Goal: Task Accomplishment & Management: Manage account settings

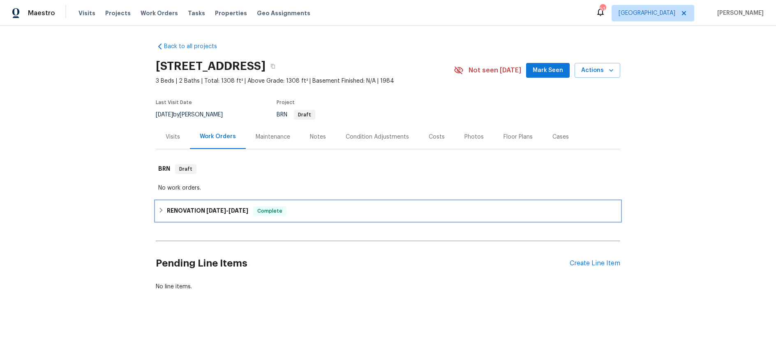
click at [220, 206] on h6 "RENOVATION 3/10/25 - 3/25/25" at bounding box center [207, 211] width 81 height 10
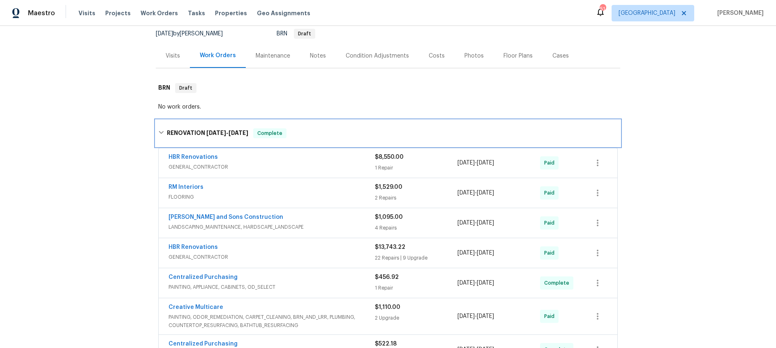
scroll to position [96, 0]
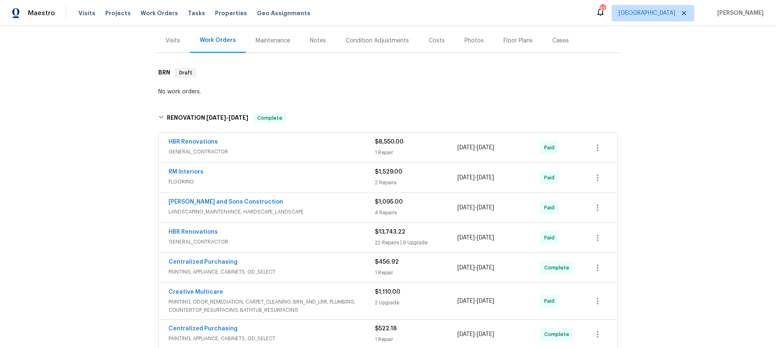
click at [287, 231] on div "HBR Renovations" at bounding box center [272, 233] width 206 height 10
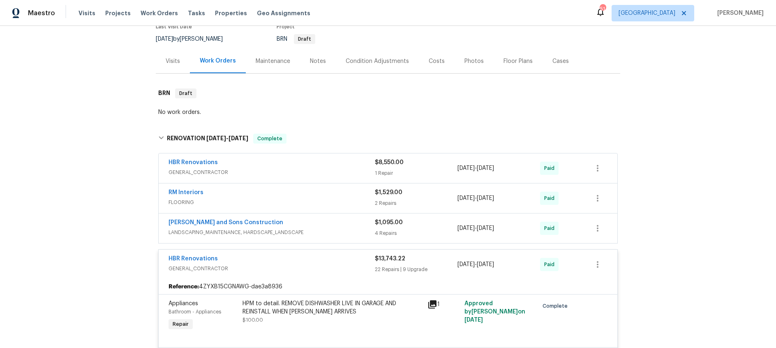
scroll to position [83, 0]
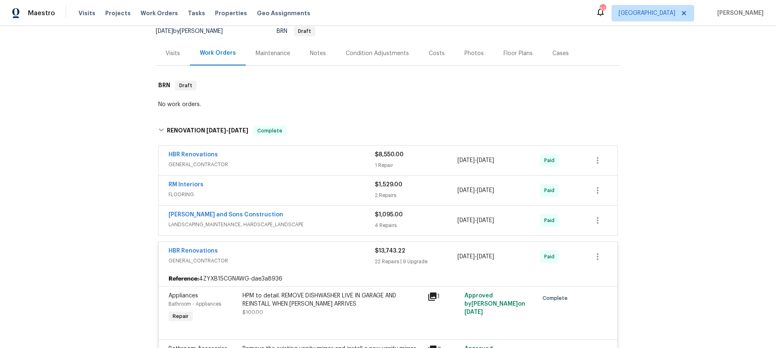
click at [291, 159] on div "HBR Renovations" at bounding box center [272, 155] width 206 height 10
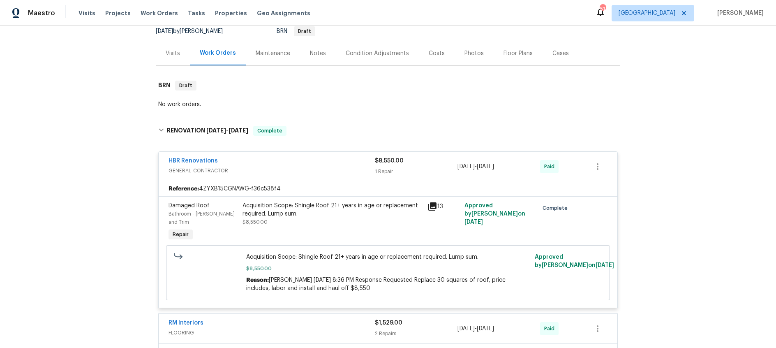
click at [431, 207] on icon at bounding box center [433, 206] width 10 height 10
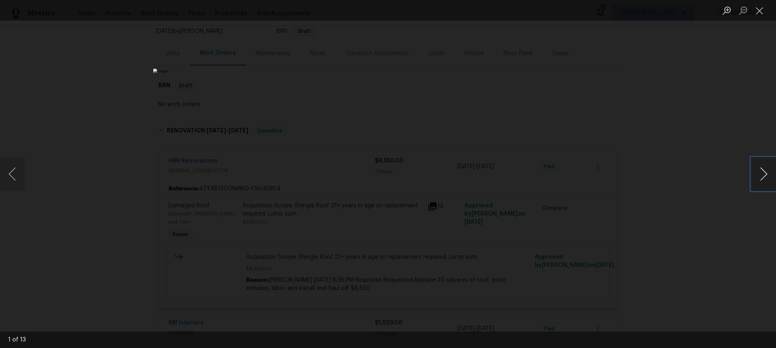
click at [768, 178] on button "Next image" at bounding box center [763, 173] width 25 height 33
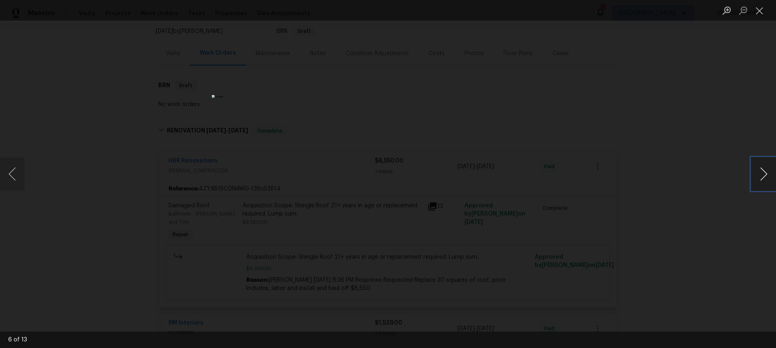
click at [768, 178] on button "Next image" at bounding box center [763, 173] width 25 height 33
click at [759, 10] on button "Close lightbox" at bounding box center [759, 10] width 16 height 14
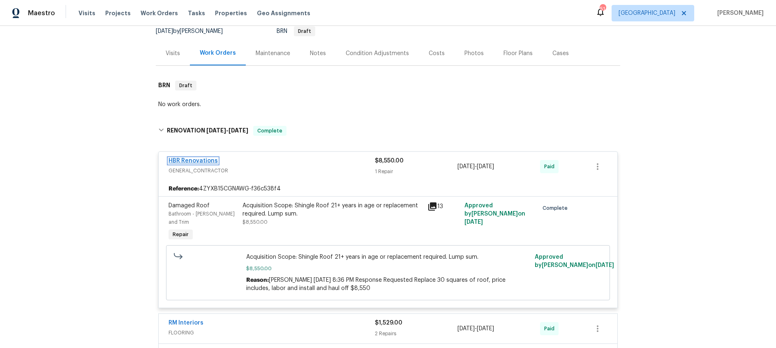
click at [193, 159] on link "HBR Renovations" at bounding box center [193, 161] width 49 height 6
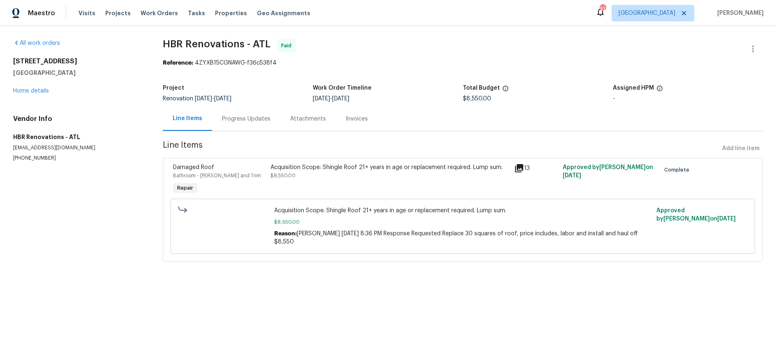
click at [247, 123] on div "Progress Updates" at bounding box center [246, 119] width 49 height 8
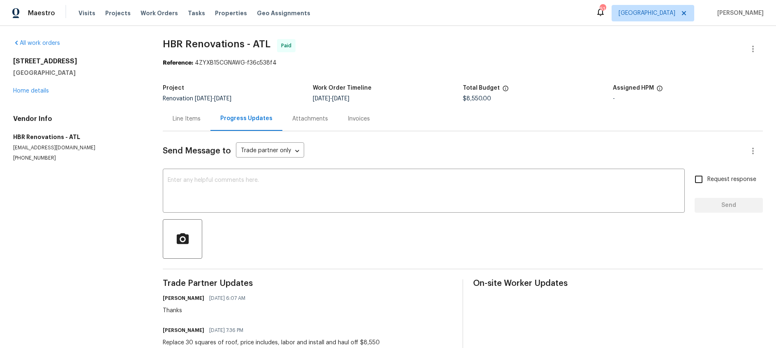
click at [186, 120] on div "Line Items" at bounding box center [187, 119] width 28 height 8
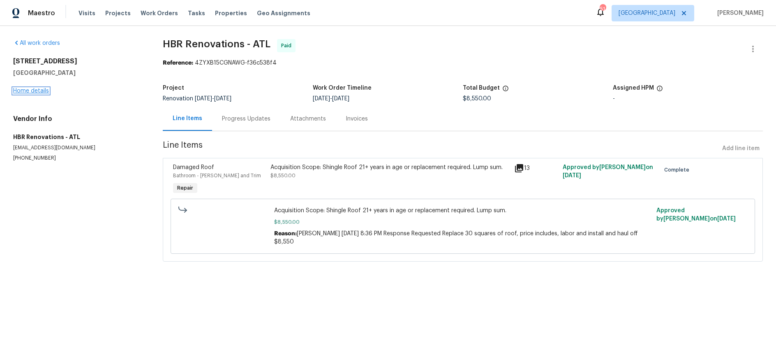
click at [37, 92] on link "Home details" at bounding box center [31, 91] width 36 height 6
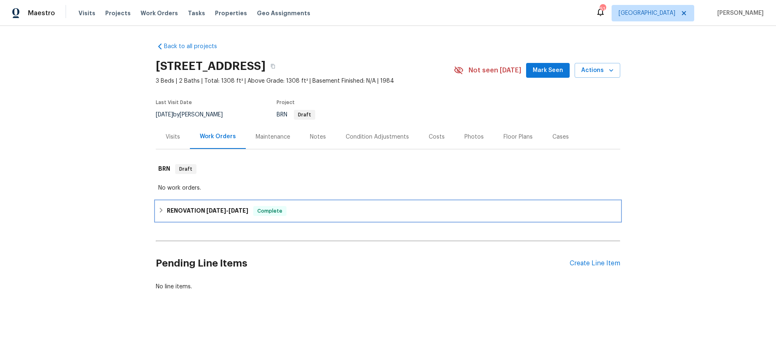
click at [224, 211] on span "3/10/25" at bounding box center [216, 211] width 20 height 6
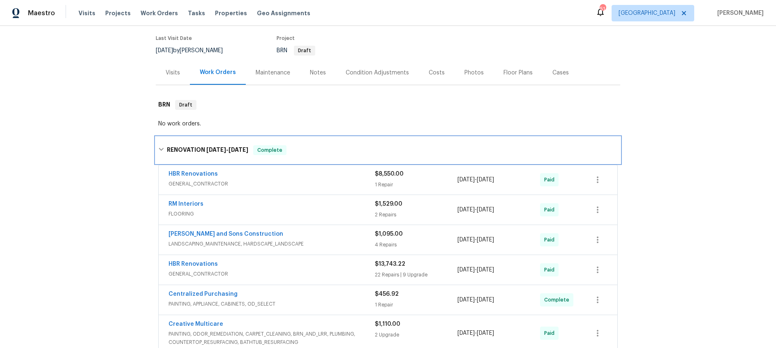
scroll to position [76, 0]
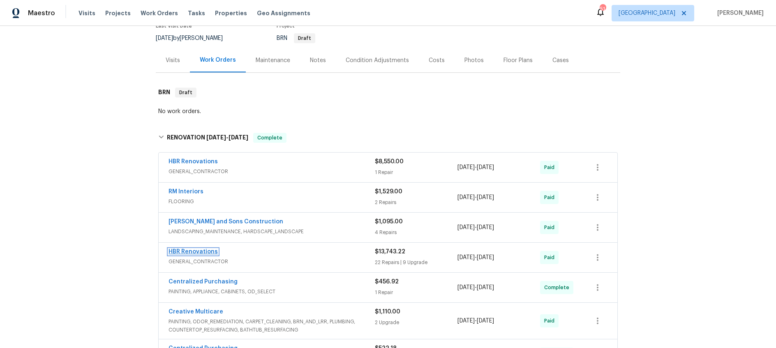
click at [199, 250] on link "HBR Renovations" at bounding box center [193, 252] width 49 height 6
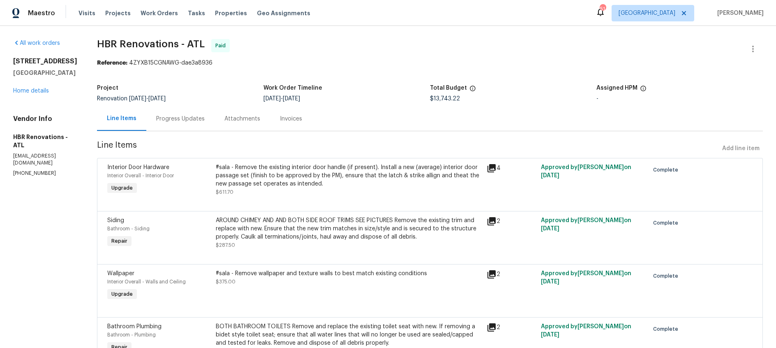
click at [171, 120] on div "Progress Updates" at bounding box center [180, 119] width 49 height 8
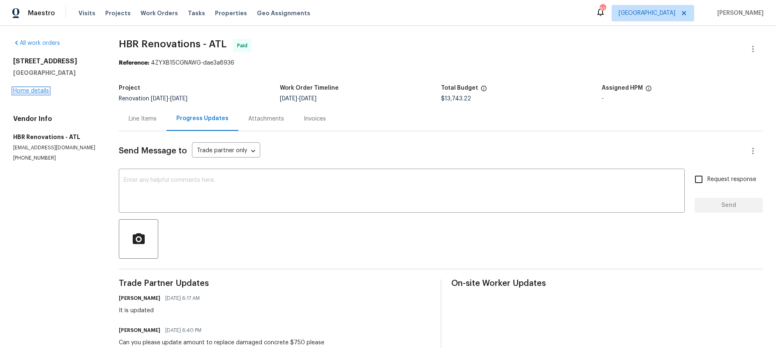
click at [28, 92] on link "Home details" at bounding box center [31, 91] width 36 height 6
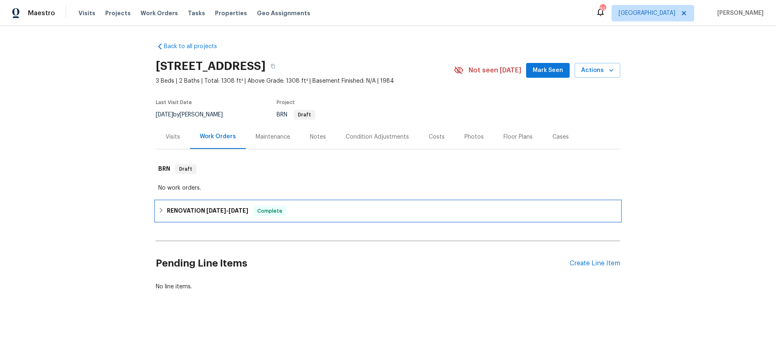
click at [221, 213] on h6 "RENOVATION 3/10/25 - 3/25/25" at bounding box center [207, 211] width 81 height 10
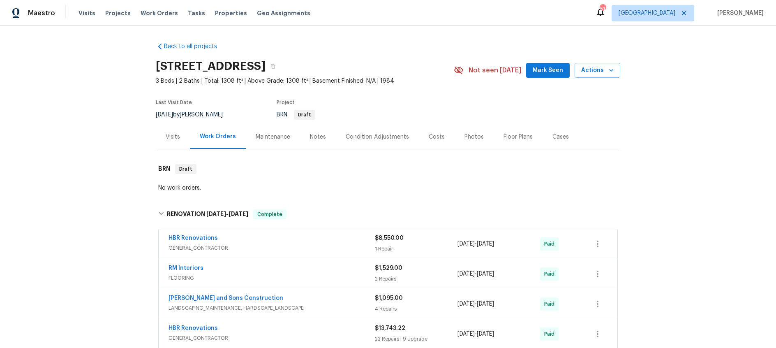
click at [300, 246] on span "GENERAL_CONTRACTOR" at bounding box center [272, 248] width 206 height 8
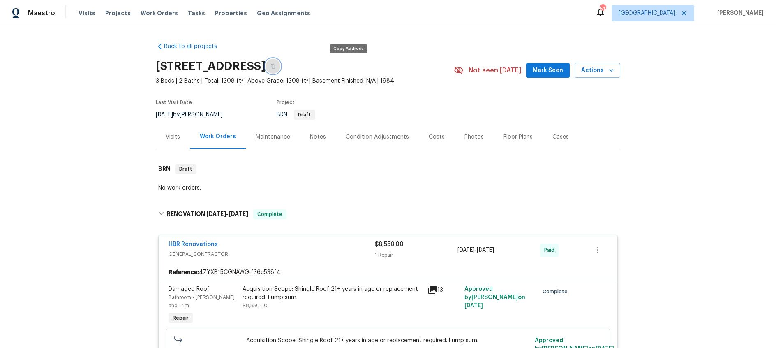
click at [275, 68] on icon "button" at bounding box center [272, 66] width 5 height 5
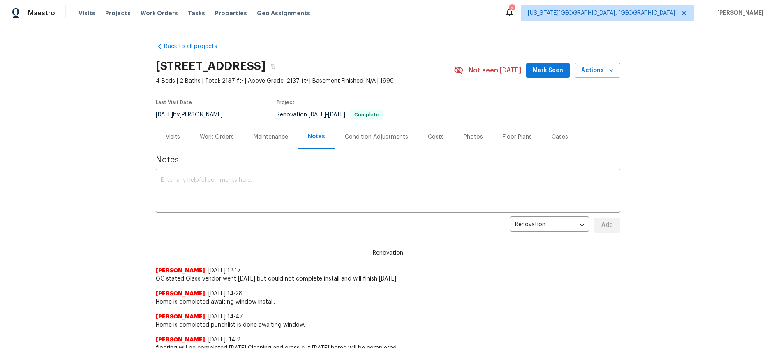
click at [226, 135] on div "Work Orders" at bounding box center [217, 137] width 34 height 8
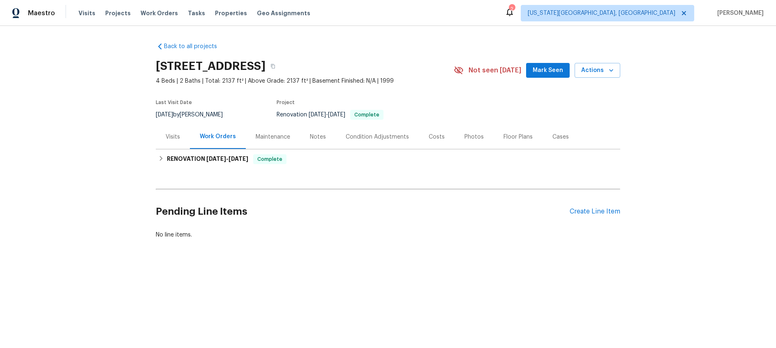
click at [314, 137] on div "Notes" at bounding box center [318, 137] width 16 height 8
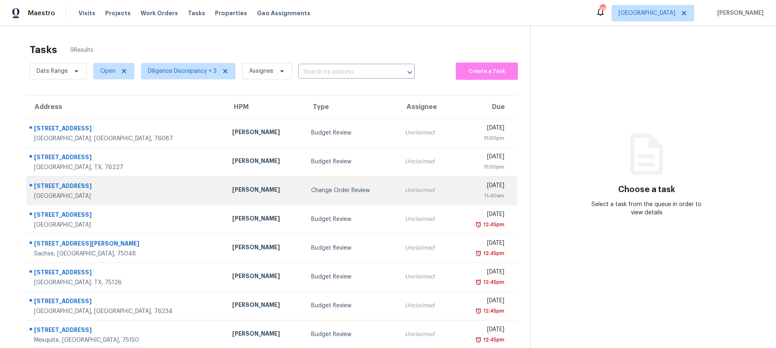
click at [311, 186] on div "Change Order Review" at bounding box center [351, 190] width 81 height 8
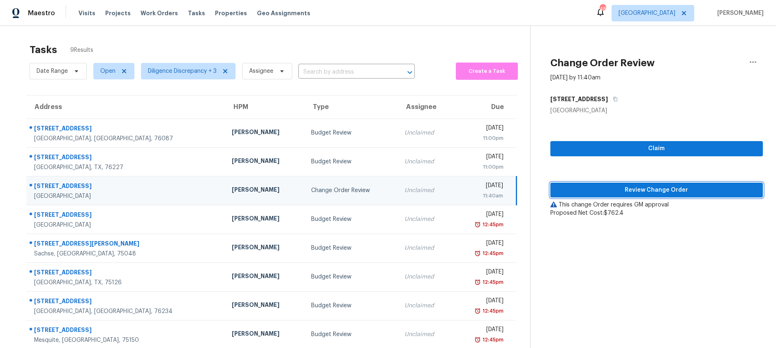
click at [589, 187] on span "Review Change Order" at bounding box center [656, 190] width 199 height 10
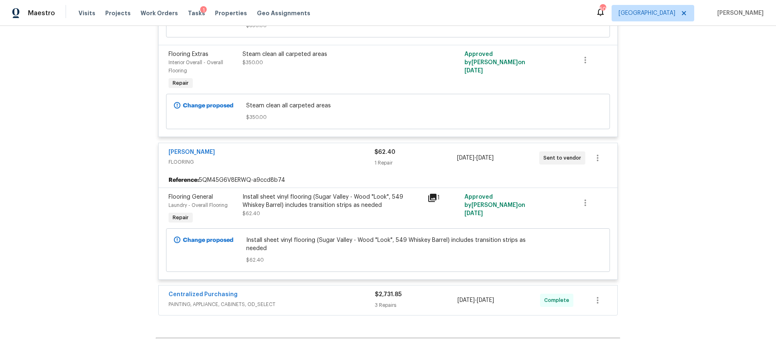
scroll to position [714, 0]
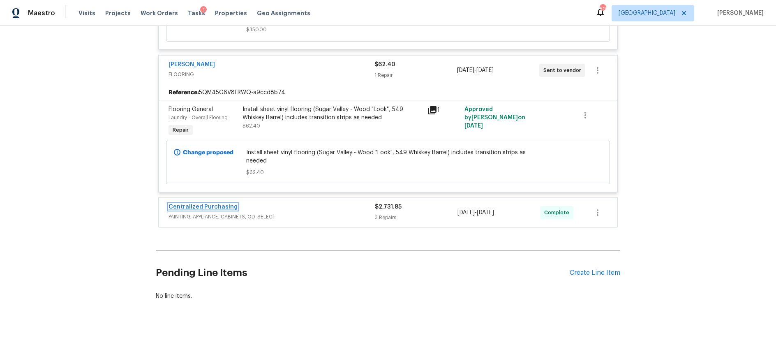
click at [208, 204] on link "Centralized Purchasing" at bounding box center [203, 207] width 69 height 6
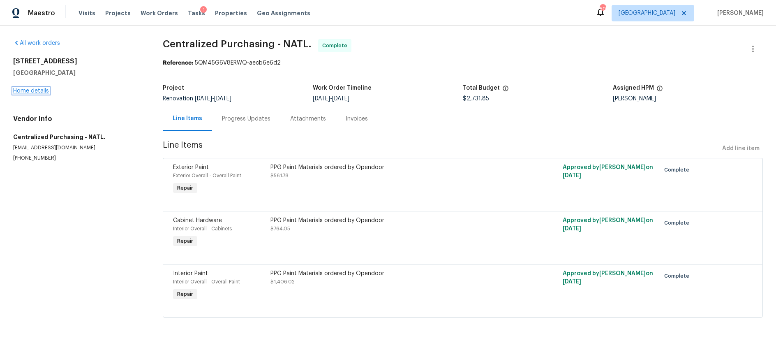
click at [34, 90] on link "Home details" at bounding box center [31, 91] width 36 height 6
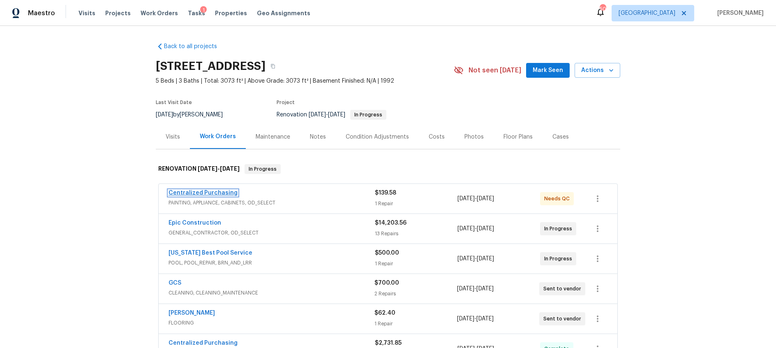
click at [213, 191] on link "Centralized Purchasing" at bounding box center [203, 193] width 69 height 6
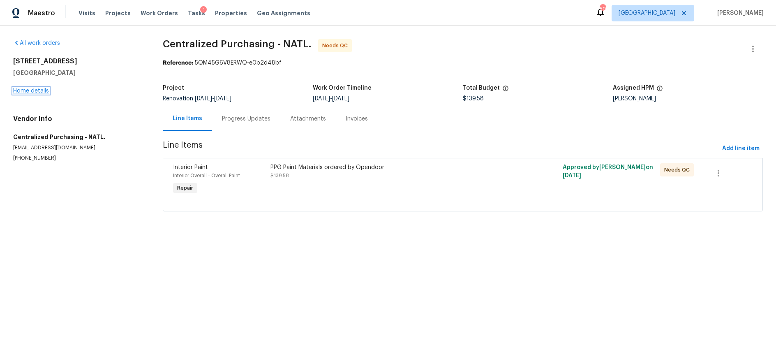
click at [29, 89] on link "Home details" at bounding box center [31, 91] width 36 height 6
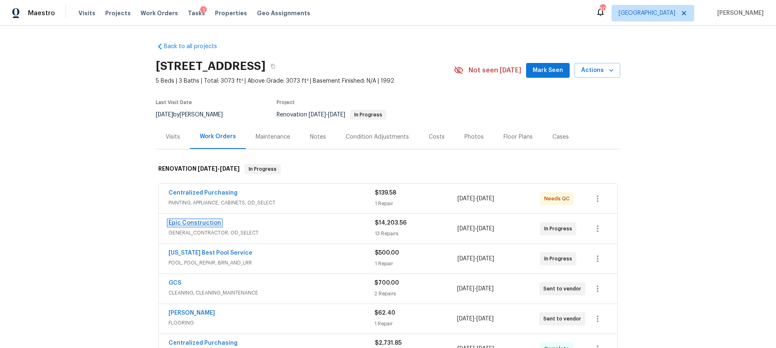
click at [210, 222] on link "Epic Construction" at bounding box center [195, 223] width 53 height 6
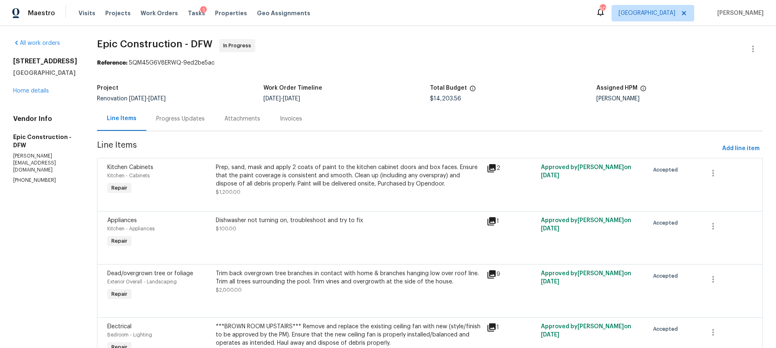
click at [33, 95] on div "2206 Hunter Place Ln Arlington, TX 76006 Home details" at bounding box center [45, 76] width 64 height 38
click at [37, 94] on link "Home details" at bounding box center [31, 91] width 36 height 6
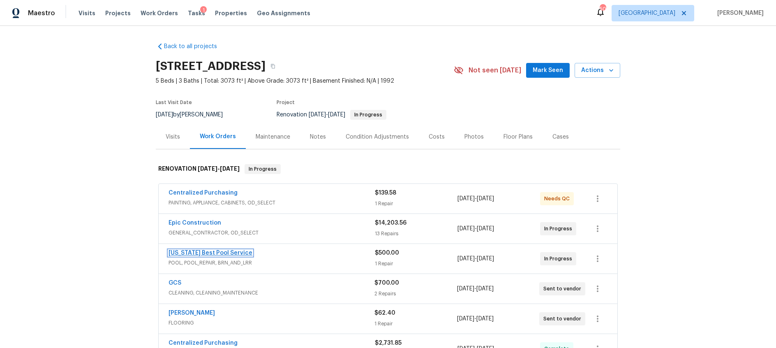
click at [210, 254] on link "Texas Best Pool Service" at bounding box center [211, 253] width 84 height 6
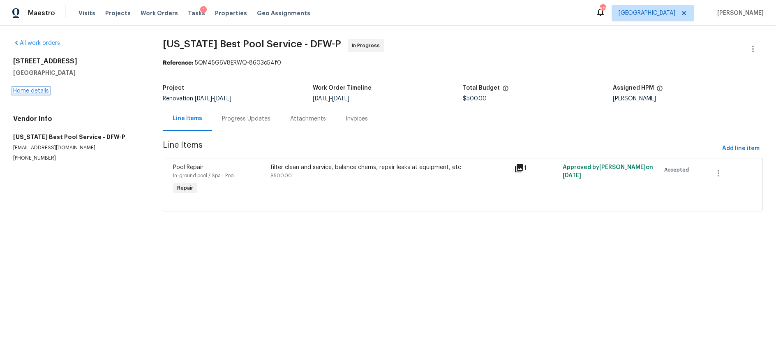
click at [32, 90] on link "Home details" at bounding box center [31, 91] width 36 height 6
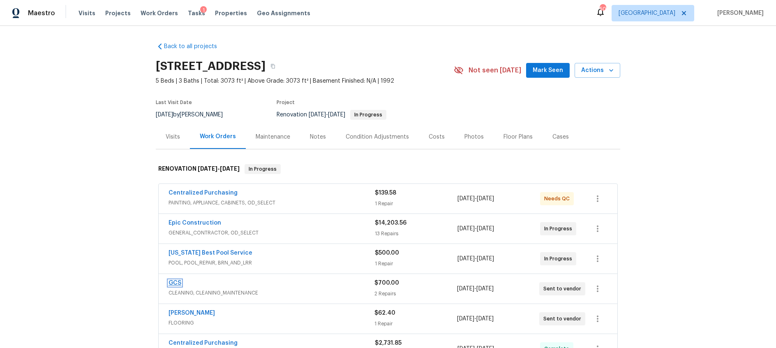
click at [180, 281] on link "GCS" at bounding box center [175, 283] width 13 height 6
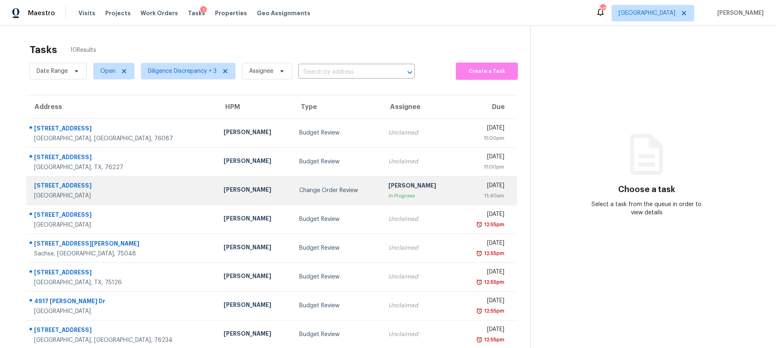
click at [328, 186] on div "Change Order Review" at bounding box center [337, 190] width 76 height 8
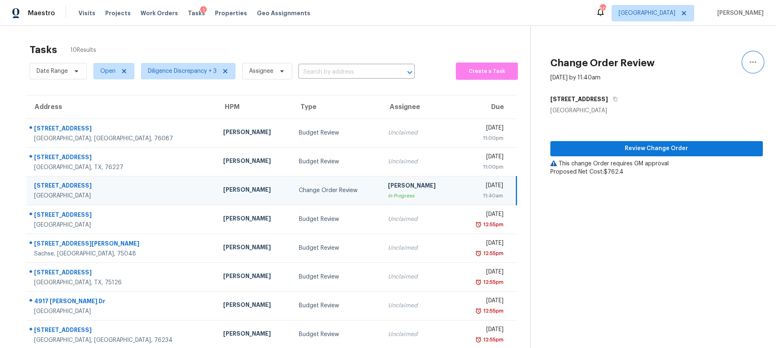
click at [751, 62] on icon "button" at bounding box center [753, 62] width 7 height 2
click at [710, 53] on div "Cancel this task" at bounding box center [706, 51] width 64 height 8
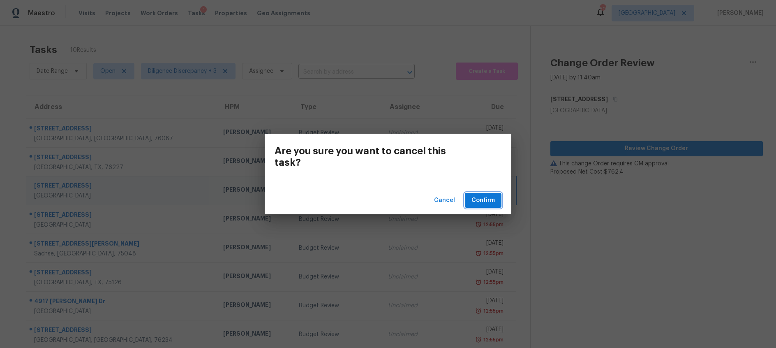
click at [496, 197] on button "Confirm" at bounding box center [483, 200] width 37 height 15
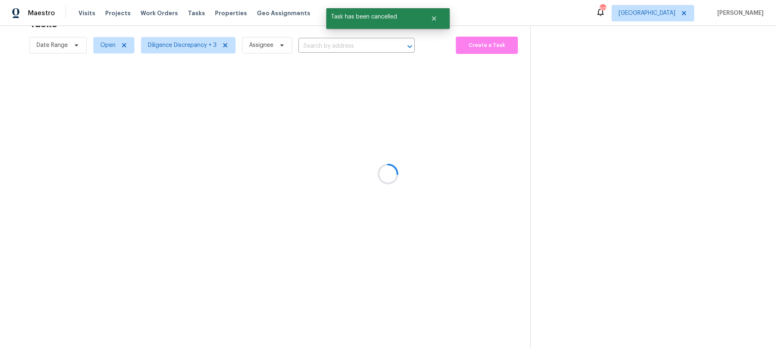
scroll to position [37, 0]
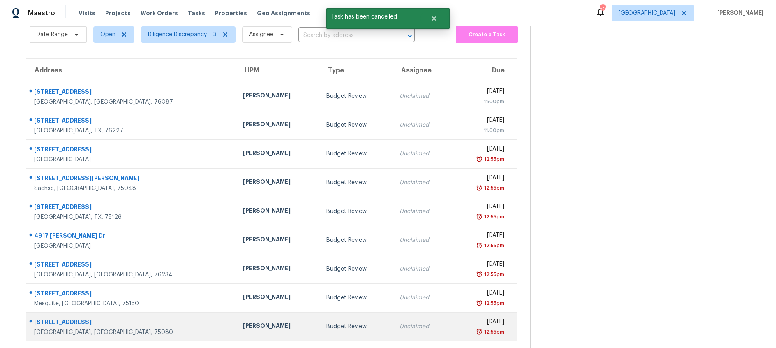
click at [400, 323] on div "Unclaimed" at bounding box center [423, 326] width 46 height 8
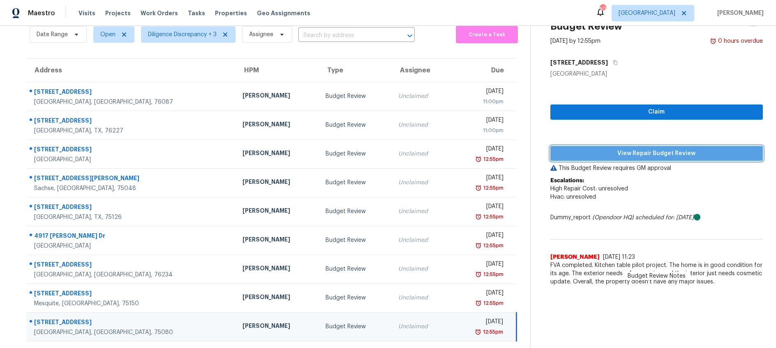
click at [675, 155] on span "View Repair Budget Review" at bounding box center [656, 153] width 199 height 10
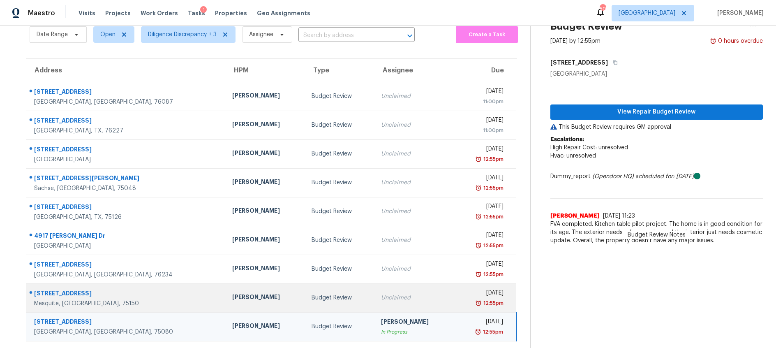
click at [305, 305] on td "Budget Review" at bounding box center [339, 297] width 69 height 29
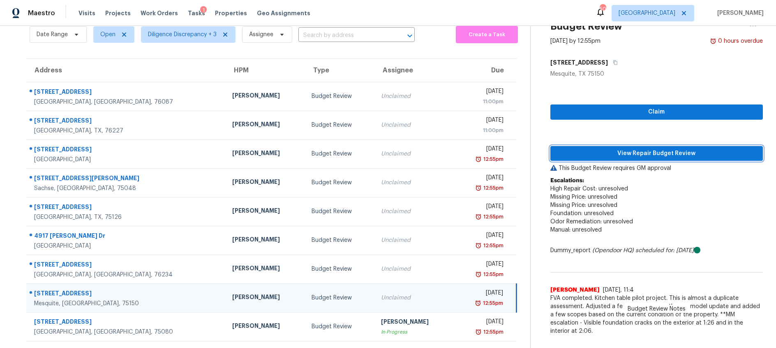
click at [636, 153] on span "View Repair Budget Review" at bounding box center [656, 153] width 199 height 10
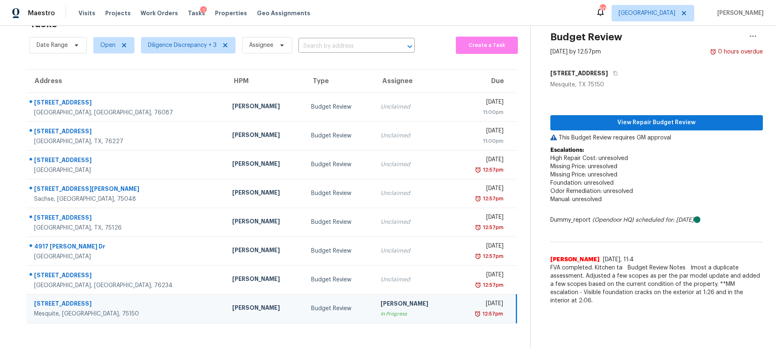
scroll to position [26, 0]
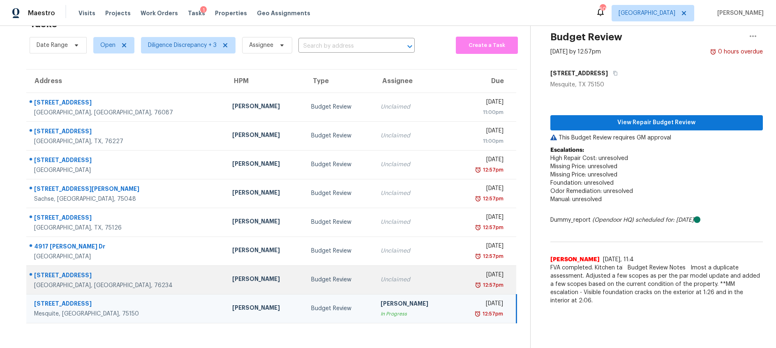
click at [311, 283] on div "Budget Review" at bounding box center [339, 279] width 56 height 8
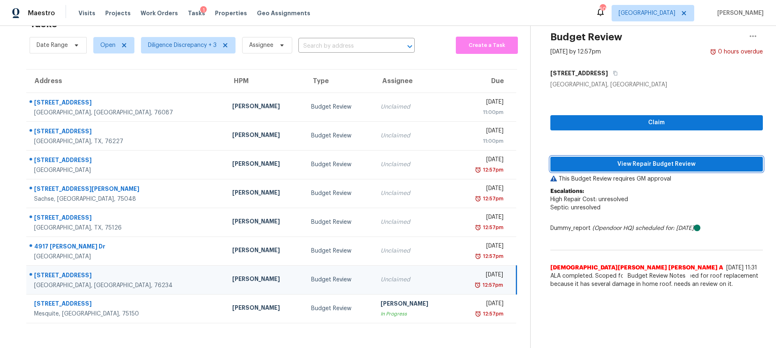
click at [597, 166] on span "View Repair Budget Review" at bounding box center [656, 164] width 199 height 10
